Goal: Information Seeking & Learning: Learn about a topic

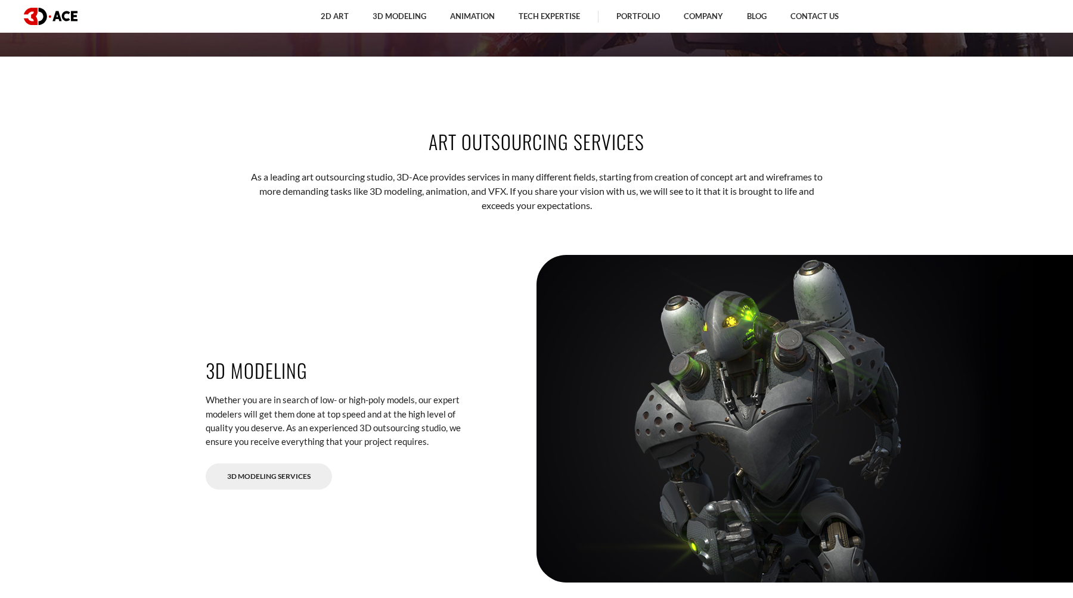
scroll to position [1531, 0]
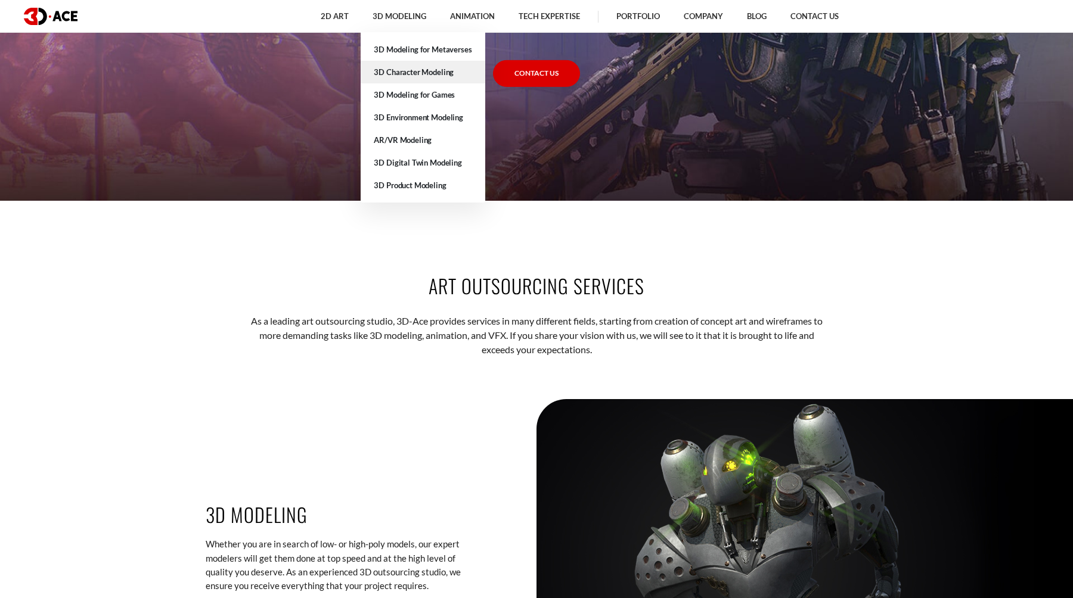
click at [425, 78] on link "3D Character Modeling" at bounding box center [423, 72] width 124 height 23
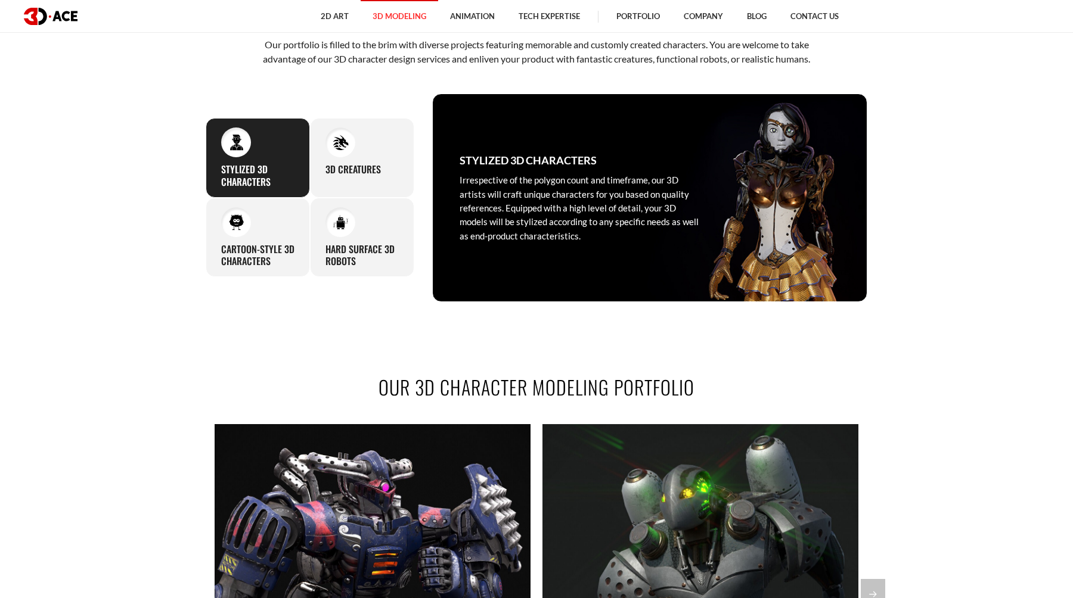
scroll to position [703, 0]
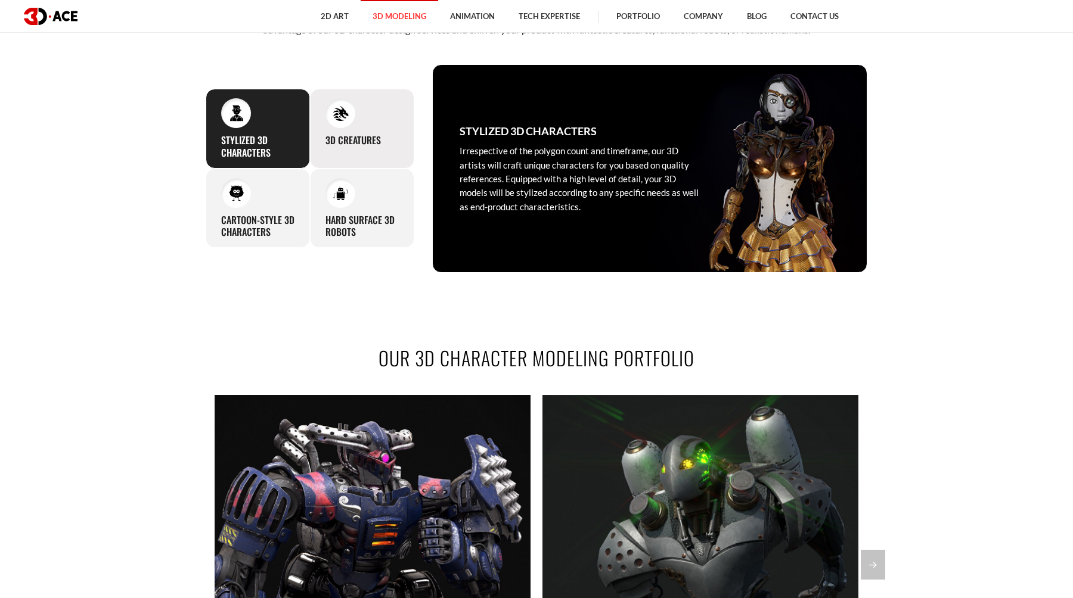
click at [353, 127] on div "3D Creatures In our approach to designing creatures for your project, we procee…" at bounding box center [362, 129] width 104 height 80
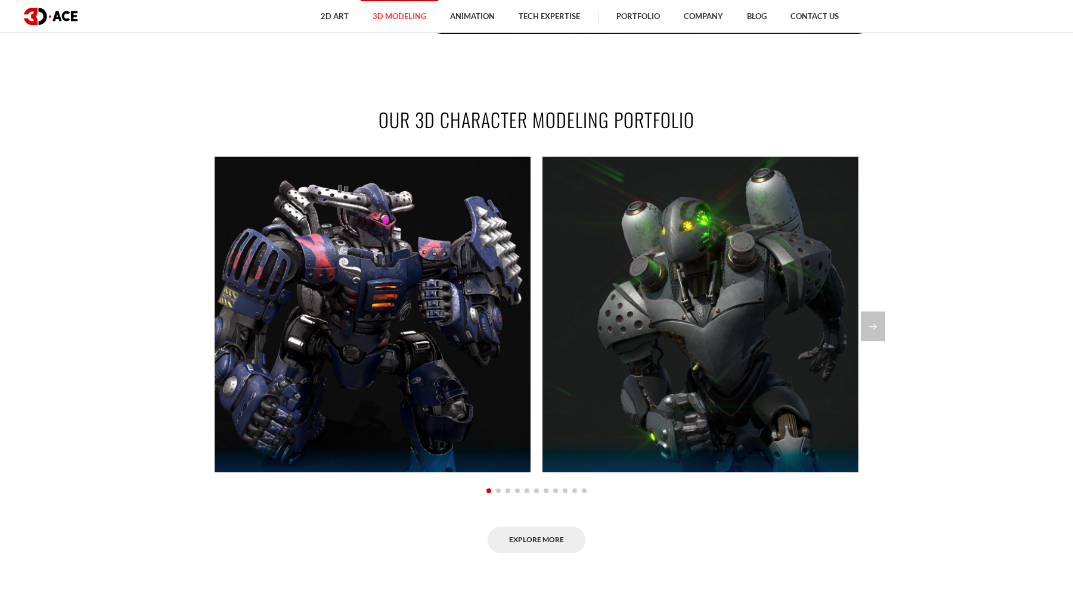
scroll to position [942, 0]
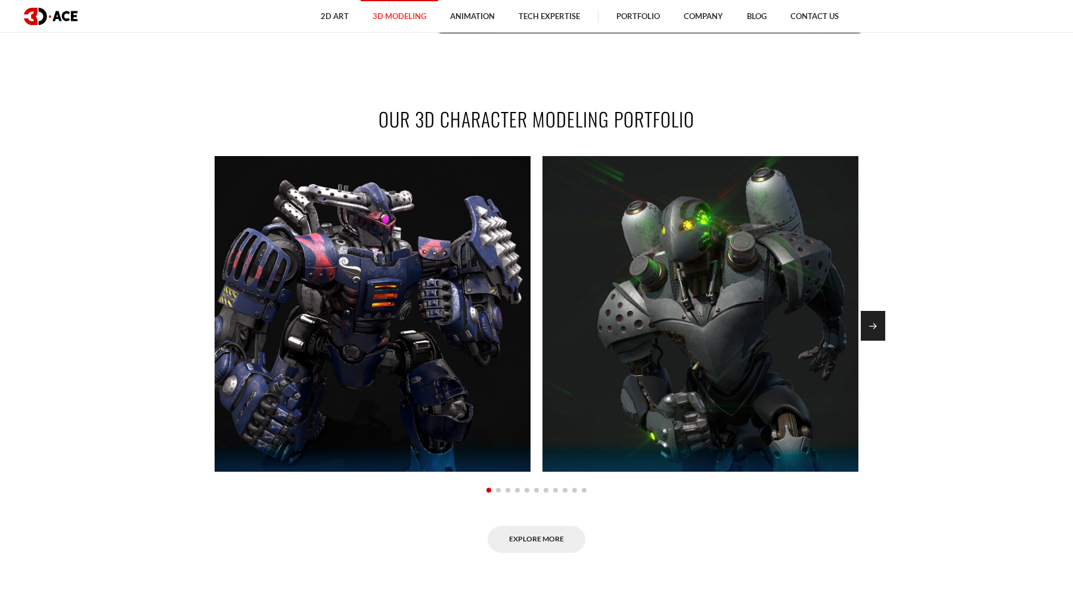
click at [872, 323] on div "Next slide" at bounding box center [872, 326] width 24 height 30
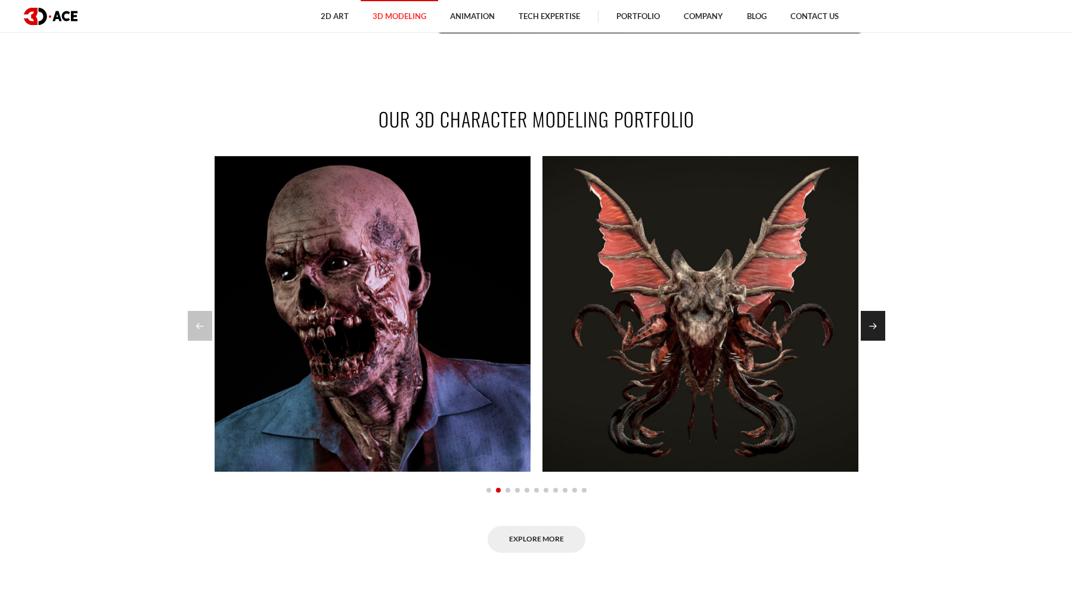
click at [877, 337] on div "Next slide" at bounding box center [872, 326] width 24 height 30
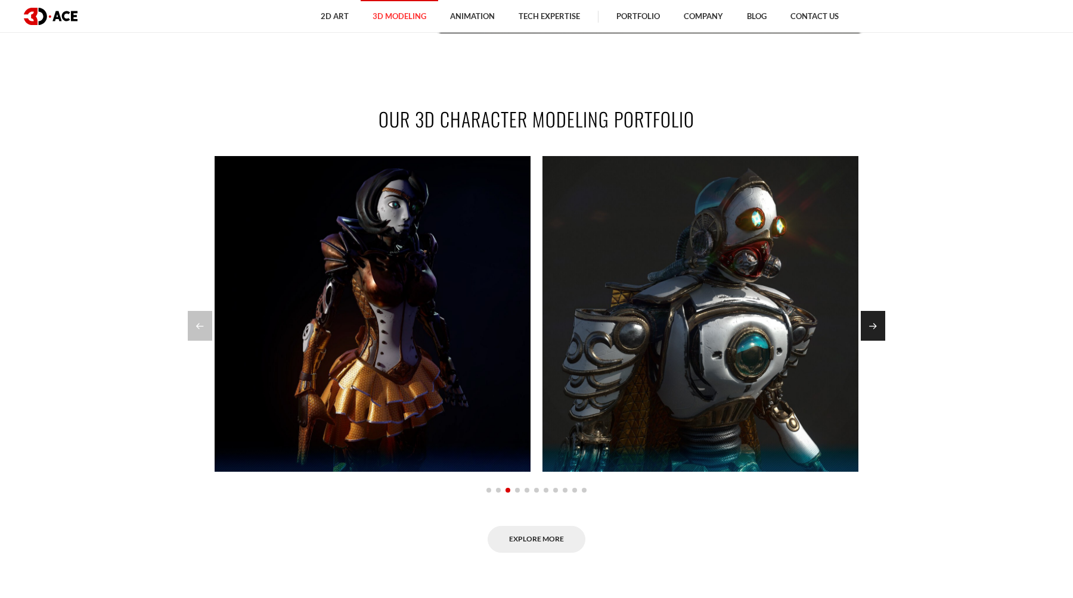
click at [877, 337] on div "Next slide" at bounding box center [872, 326] width 24 height 30
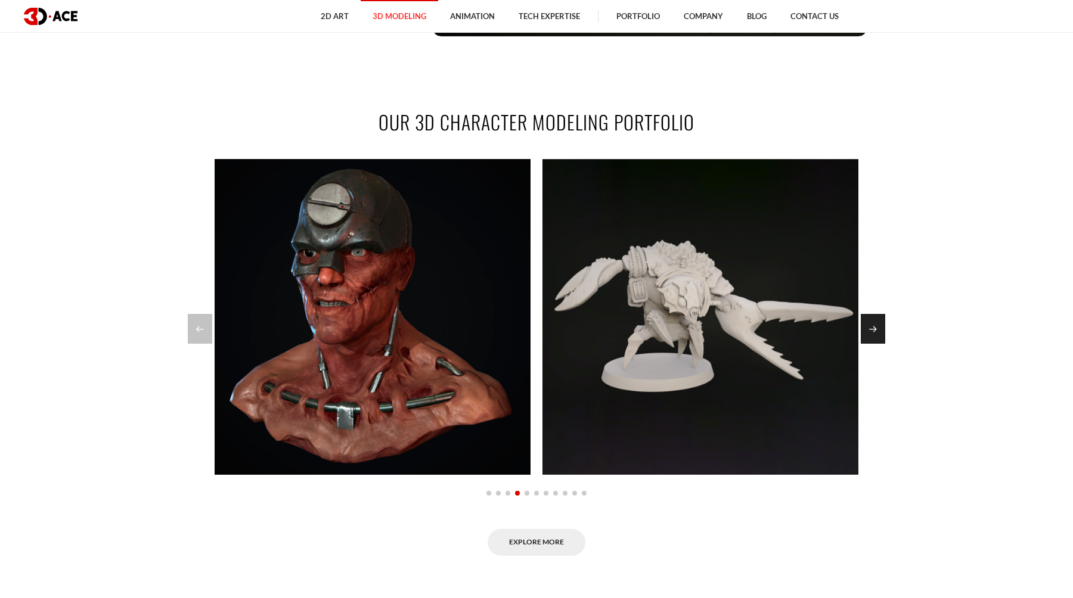
scroll to position [924, 0]
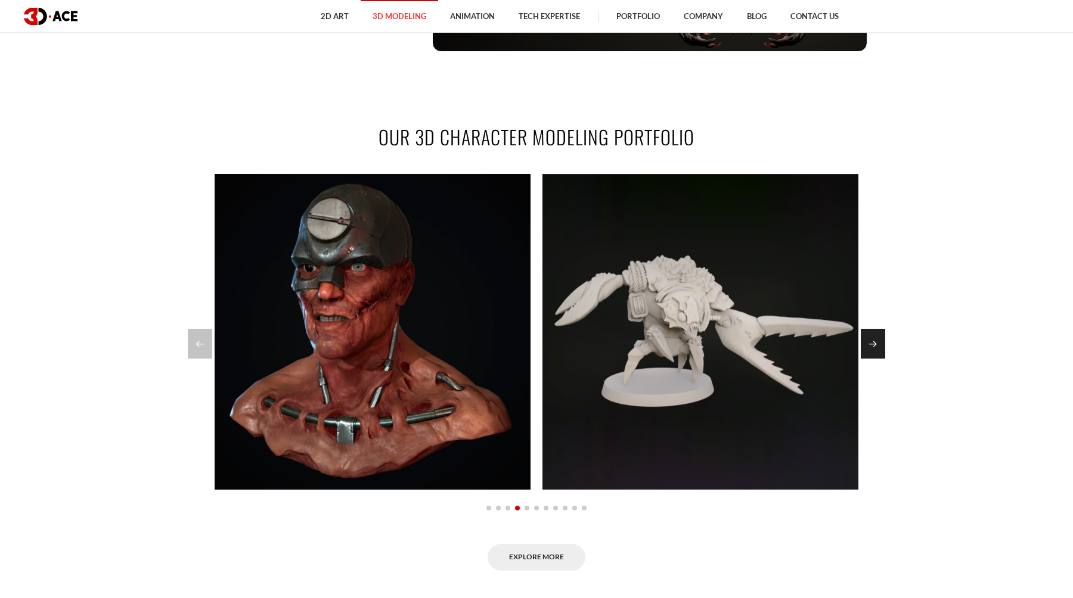
click at [878, 349] on div "Next slide" at bounding box center [872, 344] width 24 height 30
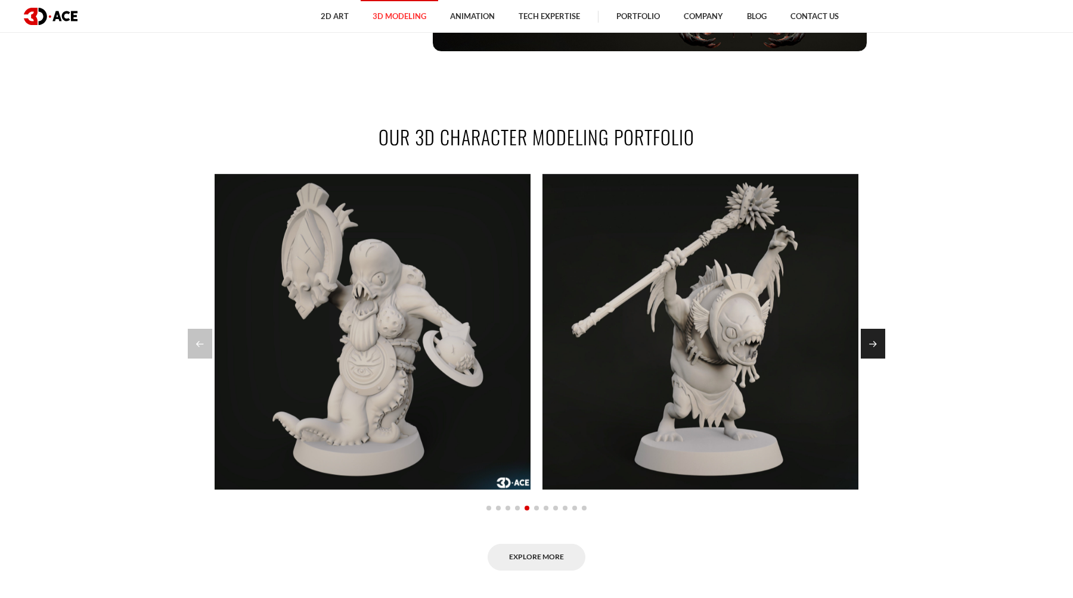
click at [878, 349] on div "Next slide" at bounding box center [872, 344] width 24 height 30
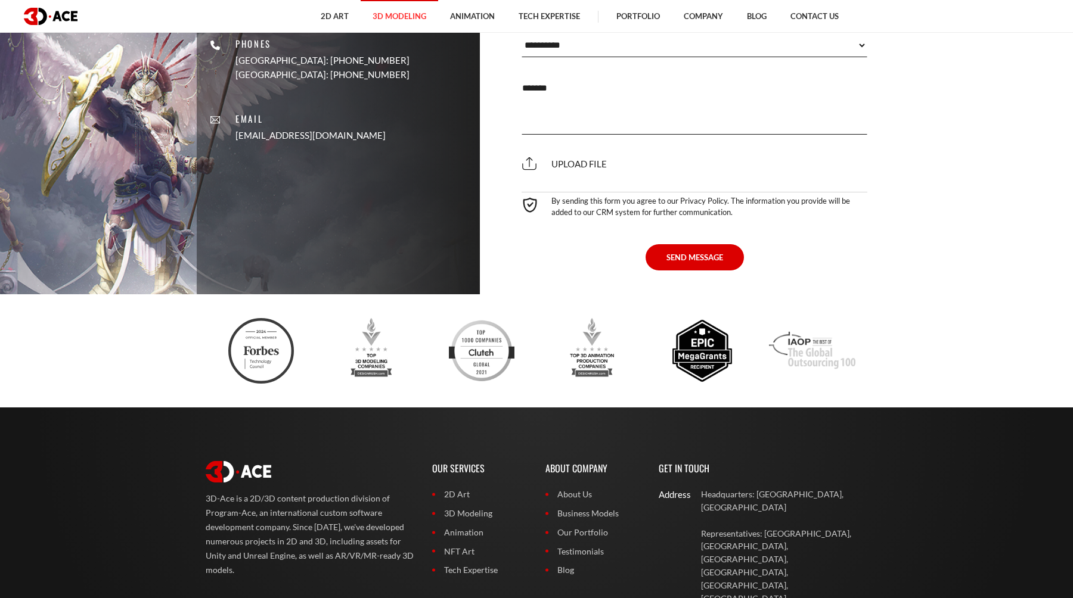
scroll to position [4270, 0]
